Goal: Information Seeking & Learning: Compare options

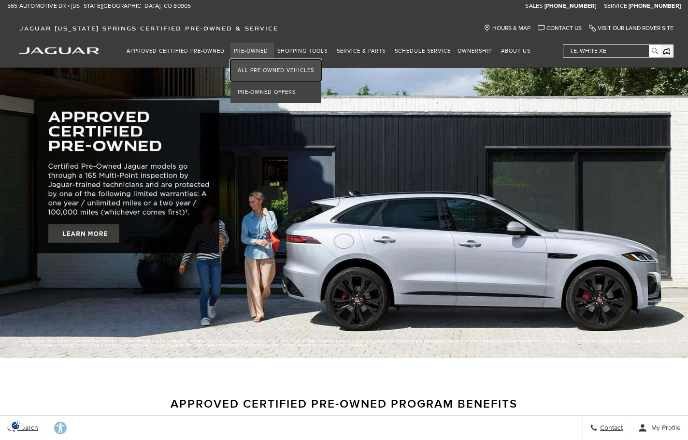
click at [258, 64] on link "All Pre-Owned Vehicles" at bounding box center [275, 70] width 91 height 22
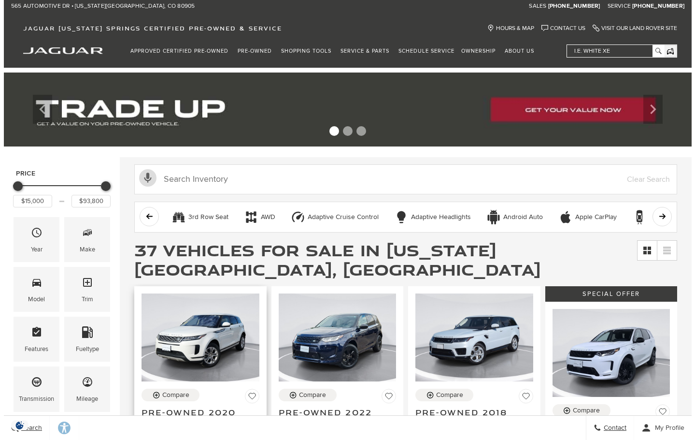
scroll to position [97, 0]
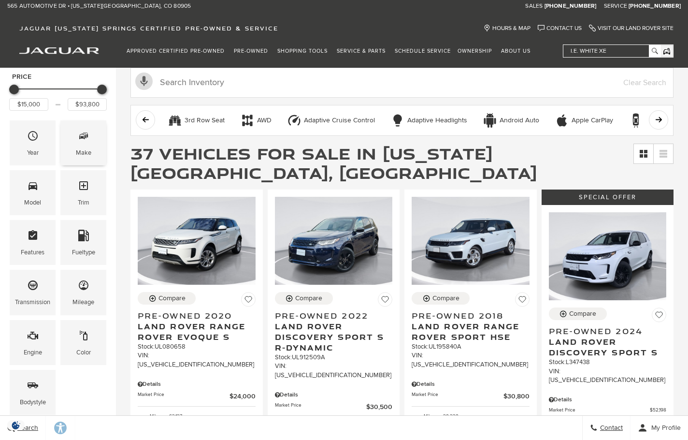
click at [73, 147] on div "Make" at bounding box center [83, 142] width 46 height 45
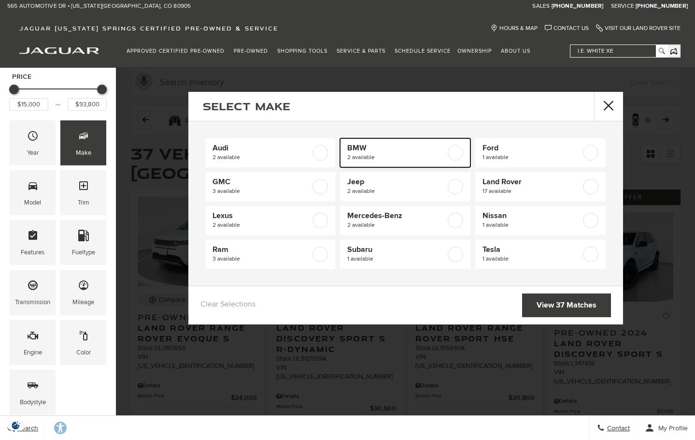
click at [407, 158] on span "2 available" at bounding box center [396, 158] width 99 height 10
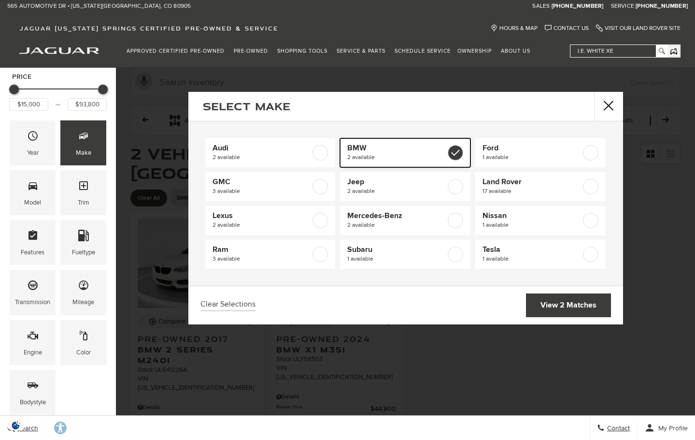
type input "$22,000"
type input "$44,800"
checkbox input "true"
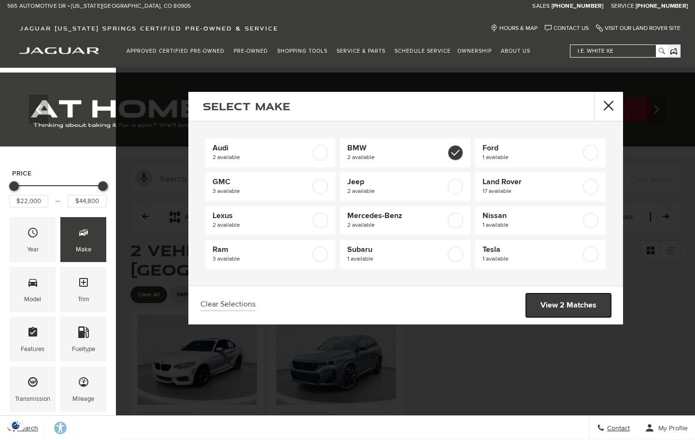
click at [563, 310] on link "View 2 Matches" at bounding box center [568, 305] width 85 height 24
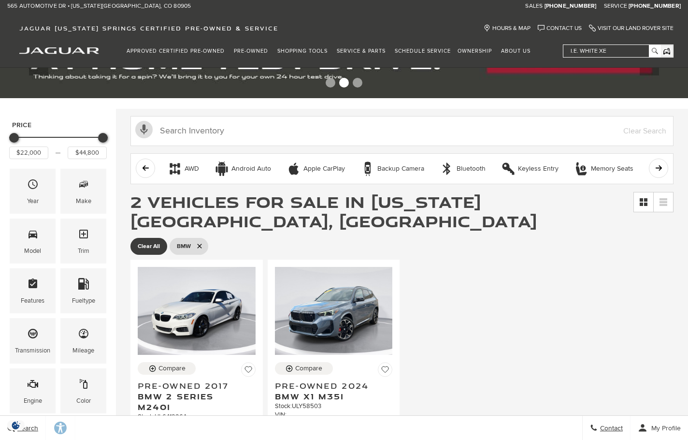
scroll to position [145, 0]
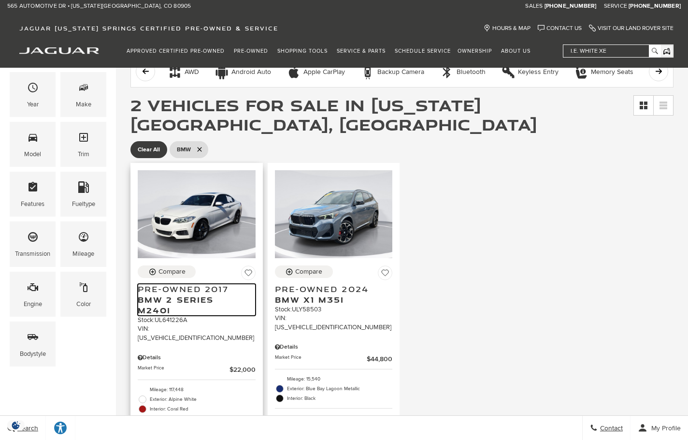
click at [186, 294] on span "BMW 2 Series M240i" at bounding box center [193, 304] width 111 height 21
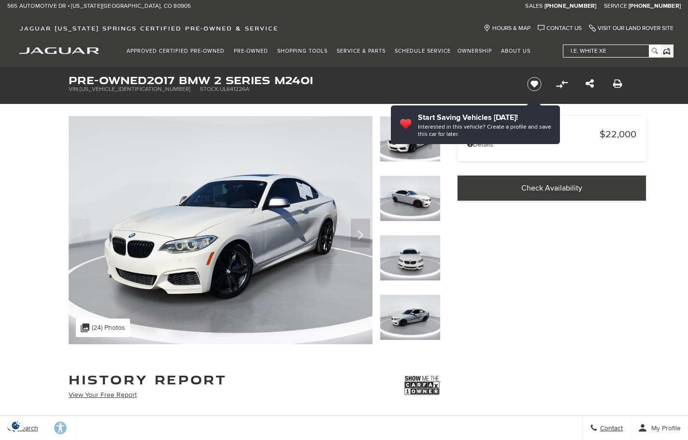
scroll to position [97, 0]
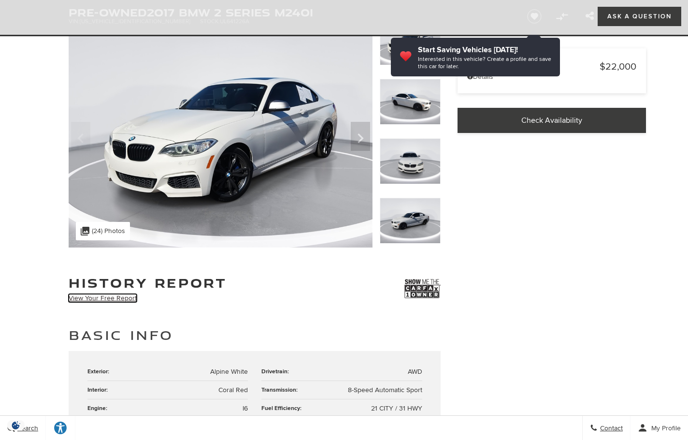
click at [116, 296] on link "View Your Free Report" at bounding box center [103, 298] width 68 height 8
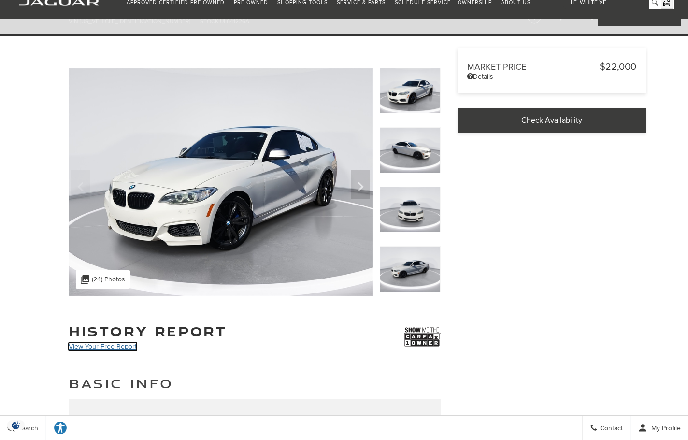
scroll to position [0, 0]
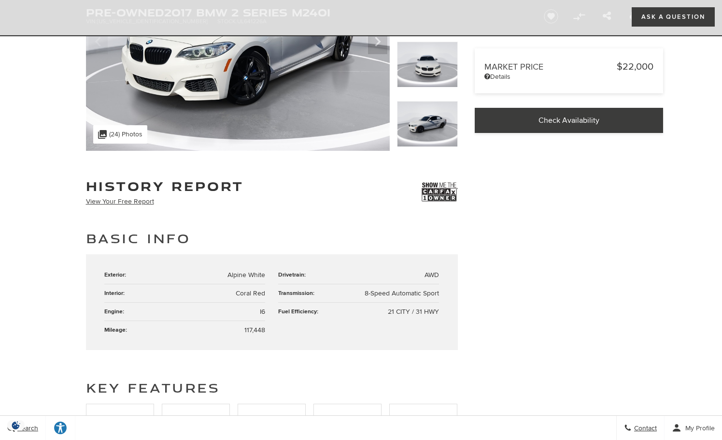
scroll to position [48, 0]
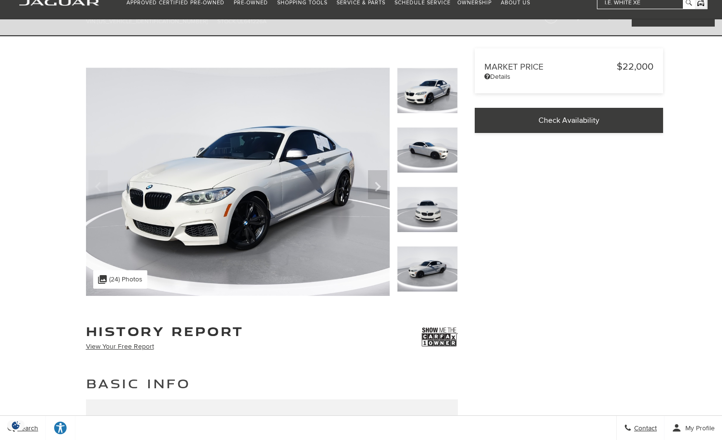
scroll to position [0, 0]
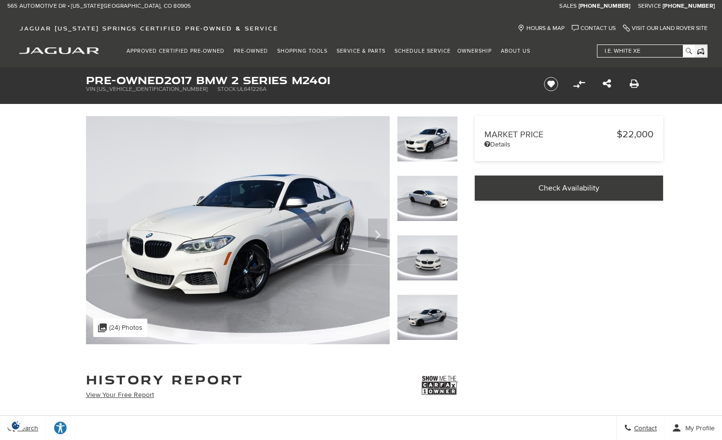
click at [121, 86] on span "[US_VEHICLE_IDENTIFICATION_NUMBER]" at bounding box center [152, 89] width 111 height 7
copy span "[US_VEHICLE_IDENTIFICATION_NUMBER]"
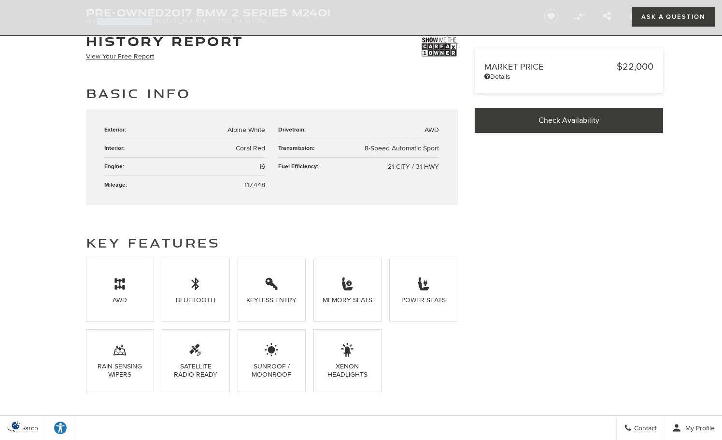
scroll to position [193, 0]
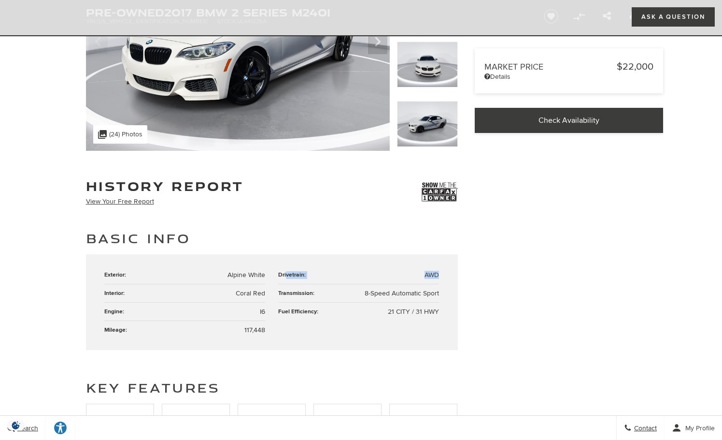
drag, startPoint x: 286, startPoint y: 276, endPoint x: 449, endPoint y: 274, distance: 163.3
click at [449, 274] on div "Exterior: Alpine White Drivetrain: AWD Interior: Coral Red Transmission: 8-Spee…" at bounding box center [272, 302] width 372 height 96
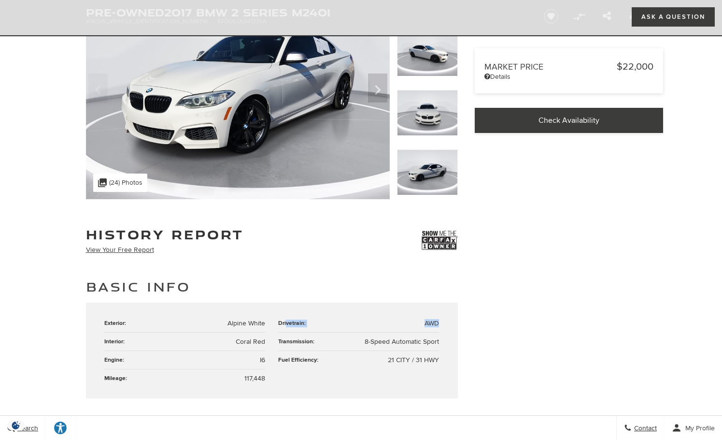
click at [540, 306] on div "Basic Info Exterior: Alpine White Drivetrain: AWD Interior: Coral Red Transmiss…" at bounding box center [362, 338] width 580 height 120
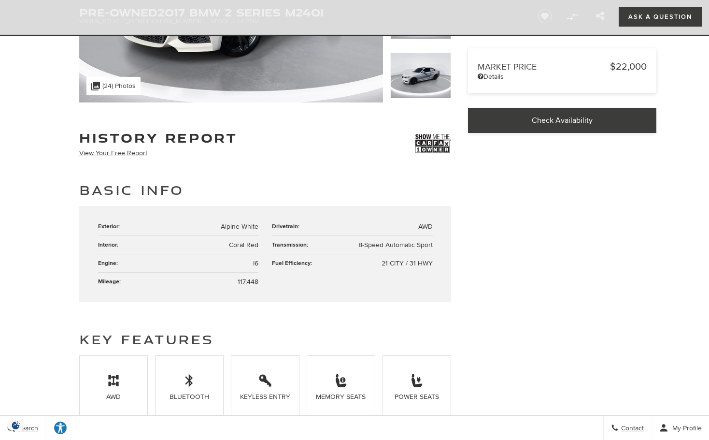
scroll to position [0, 0]
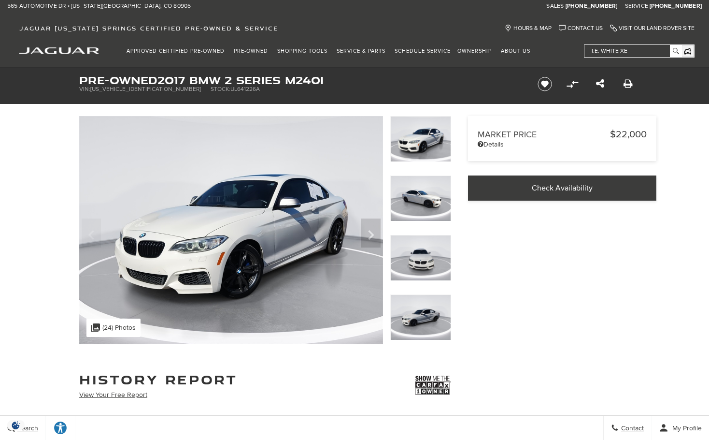
click at [69, 52] on img "jaguar" at bounding box center [59, 50] width 80 height 7
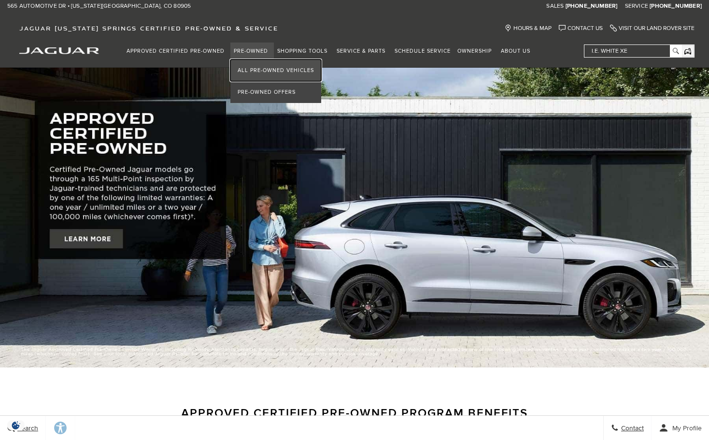
click at [261, 69] on link "All Pre-Owned Vehicles" at bounding box center [275, 70] width 91 height 22
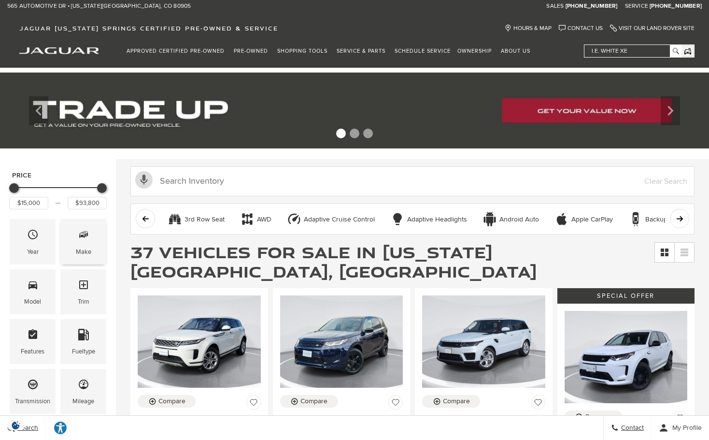
click at [82, 245] on span "Make" at bounding box center [84, 236] width 12 height 20
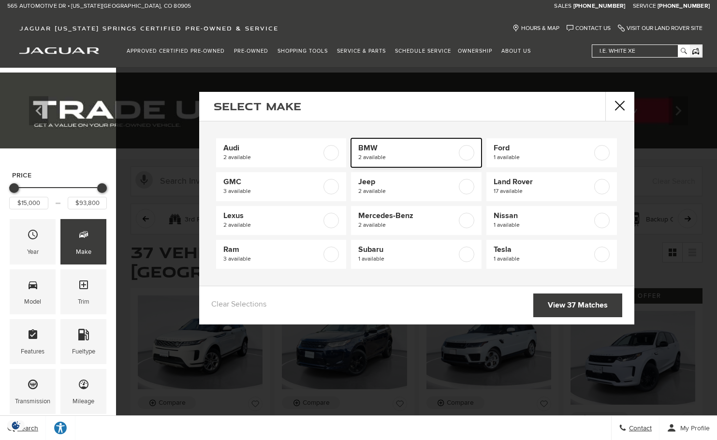
click at [401, 152] on span "BMW" at bounding box center [407, 148] width 99 height 10
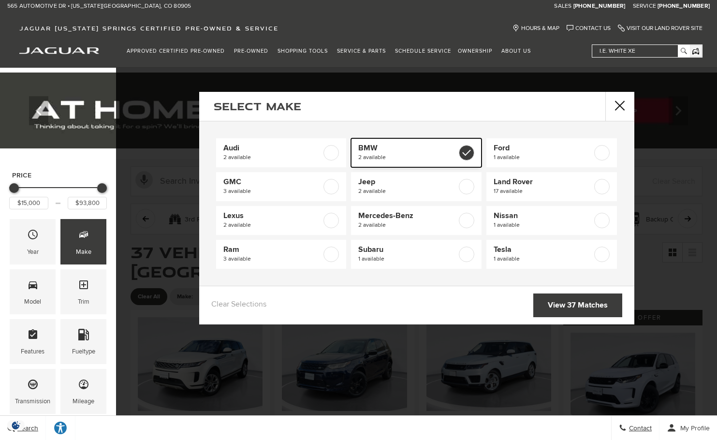
type input "$22,000"
type input "$44,800"
checkbox input "true"
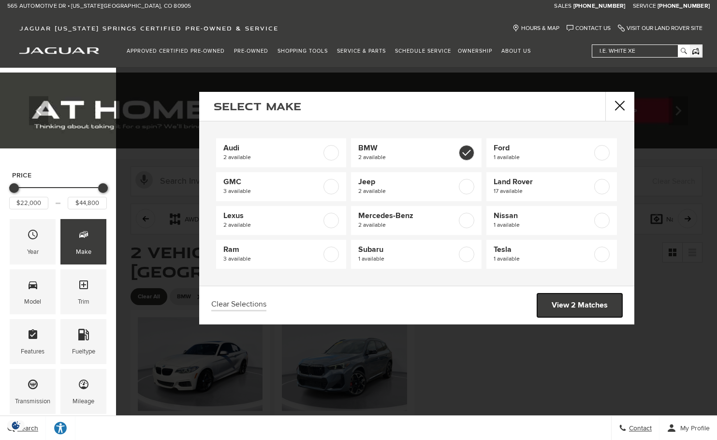
click at [576, 310] on link "View 2 Matches" at bounding box center [579, 305] width 85 height 24
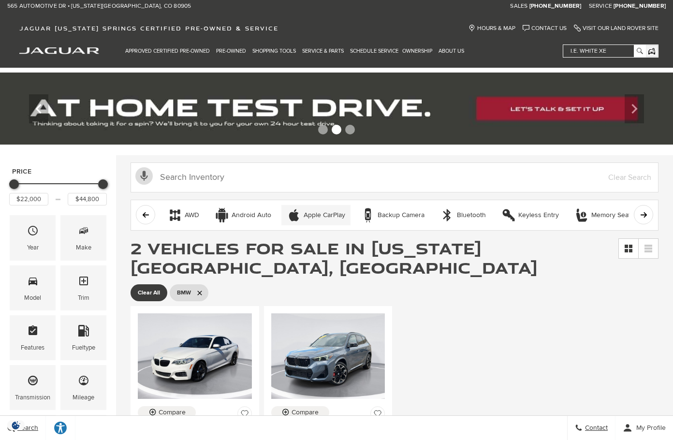
click at [315, 212] on div "Apple CarPlay" at bounding box center [324, 215] width 42 height 9
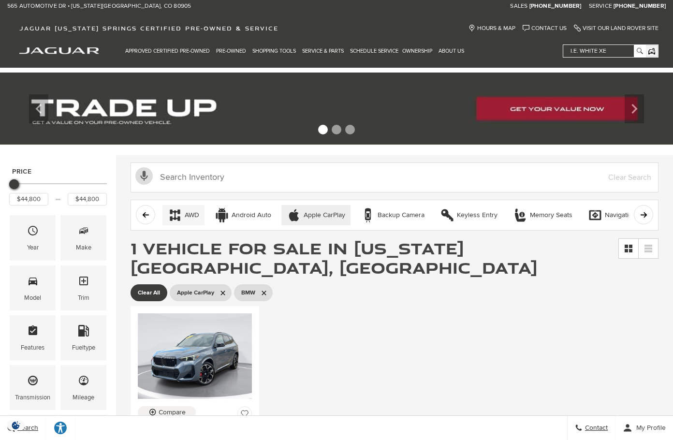
click at [201, 212] on button "AWD" at bounding box center [183, 215] width 42 height 20
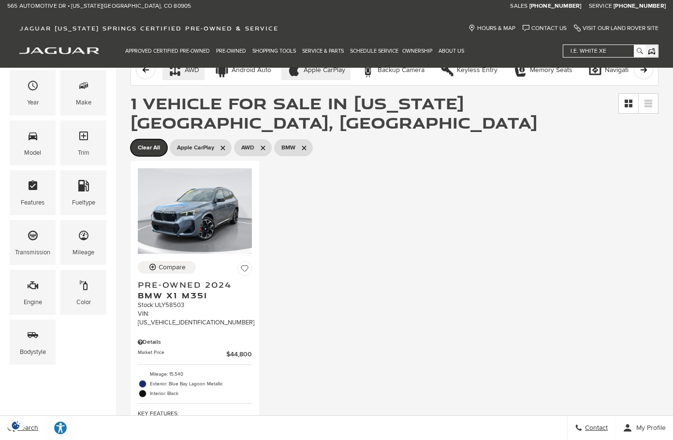
drag, startPoint x: 156, startPoint y: 127, endPoint x: 185, endPoint y: 133, distance: 29.3
click at [156, 142] on span "Clear All" at bounding box center [149, 148] width 22 height 12
type input "$15,000"
type input "$93,800"
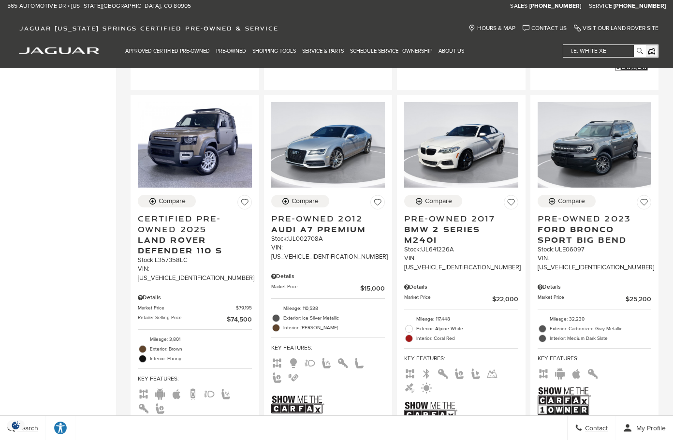
scroll to position [1836, 0]
